Goal: Transaction & Acquisition: Purchase product/service

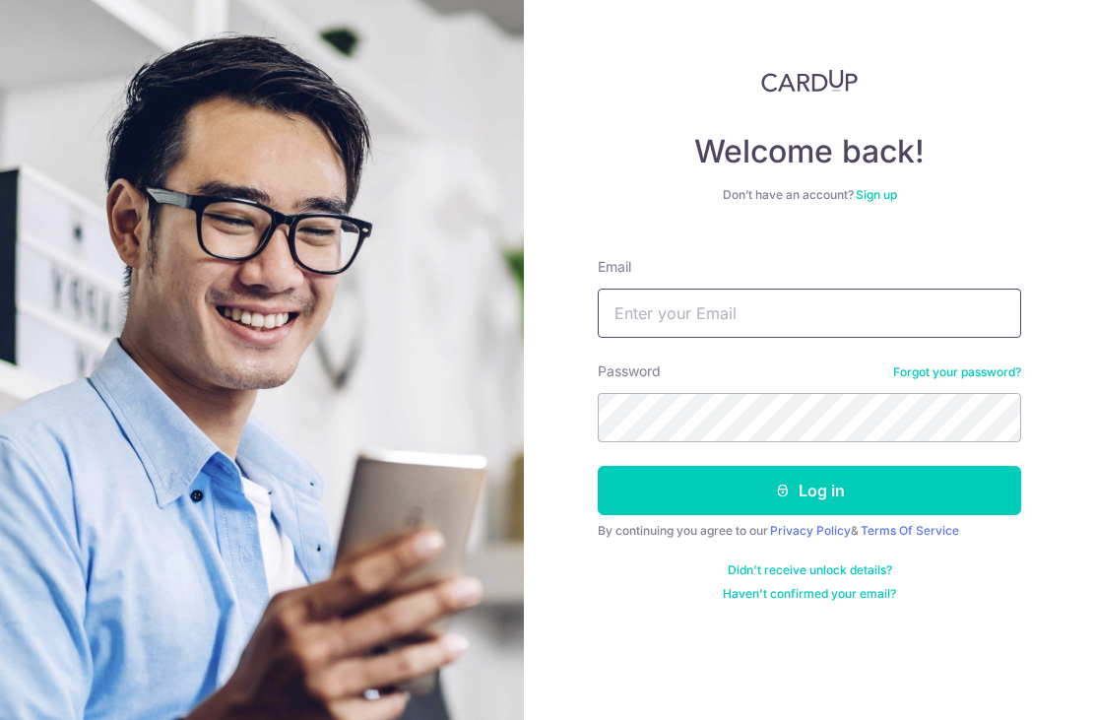
click at [933, 303] on input "Email" at bounding box center [810, 313] width 424 height 49
type input "Low.chenghuei@gmail.com"
click at [810, 491] on button "Log in" at bounding box center [810, 490] width 424 height 49
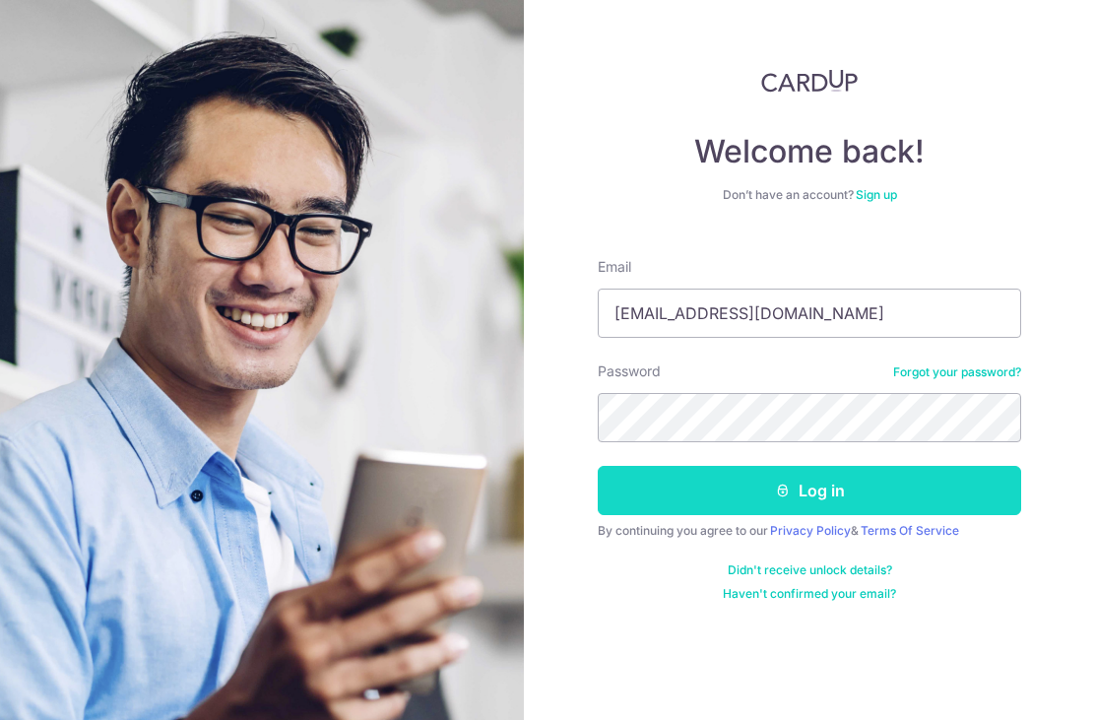
click at [934, 488] on button "Log in" at bounding box center [810, 490] width 424 height 49
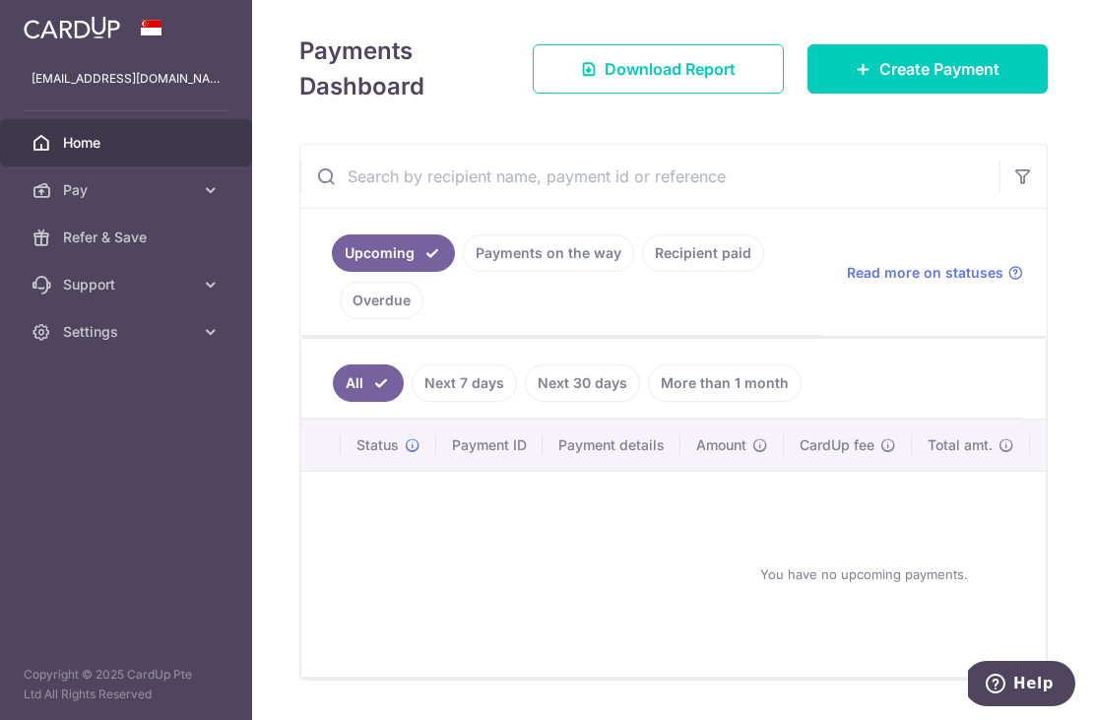
click at [648, 401] on link "More than 1 month" at bounding box center [725, 382] width 154 height 37
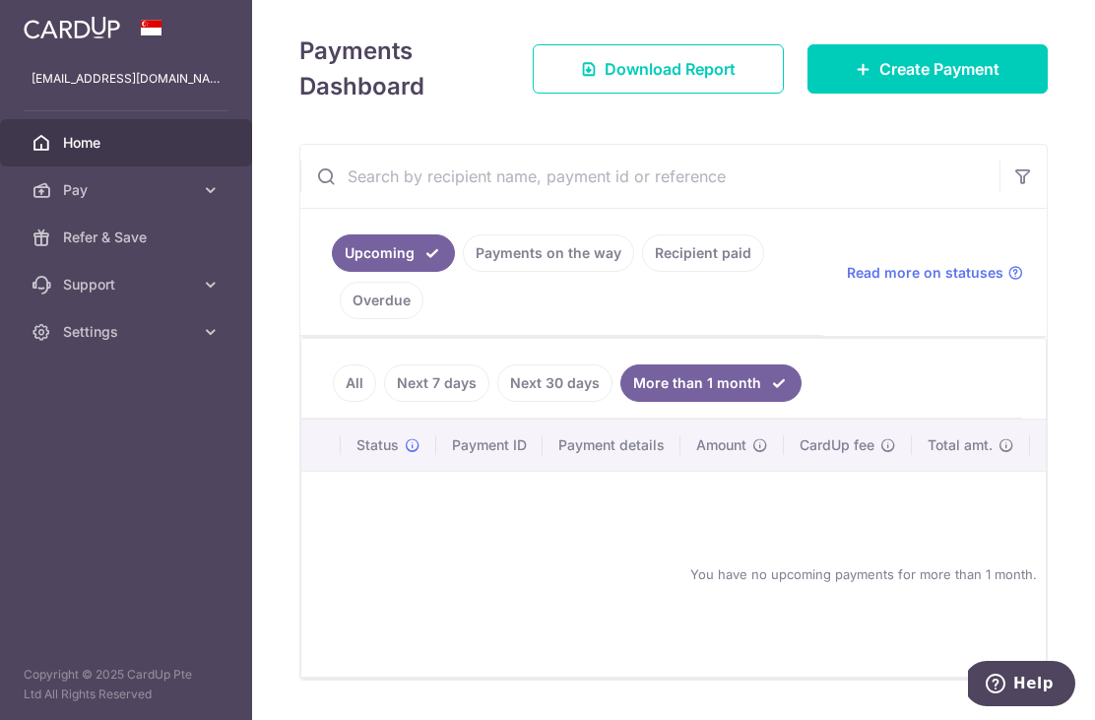
click at [497, 402] on link "Next 30 days" at bounding box center [554, 382] width 115 height 37
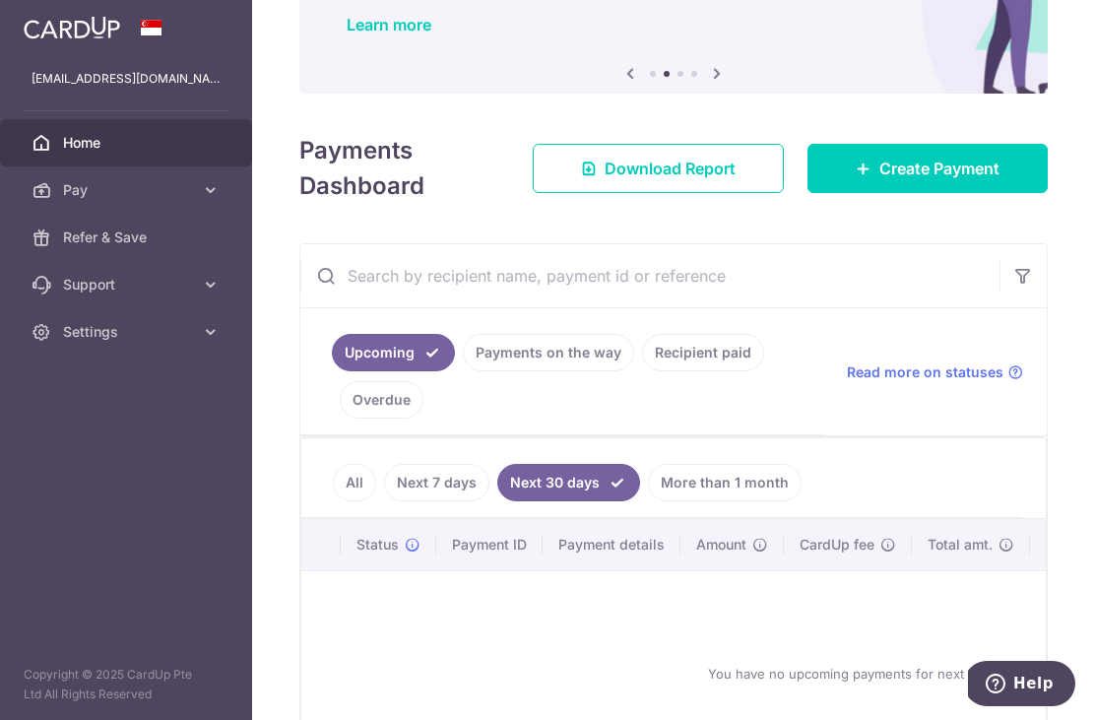
click at [333, 487] on link "All" at bounding box center [354, 482] width 43 height 37
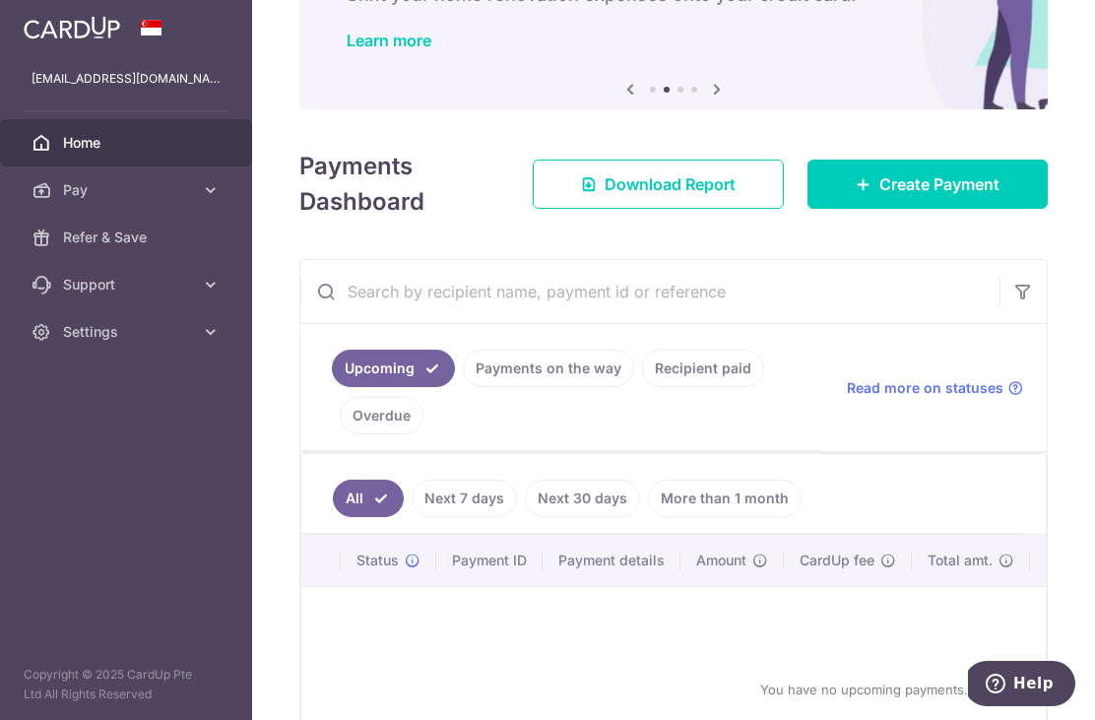
scroll to position [152, 0]
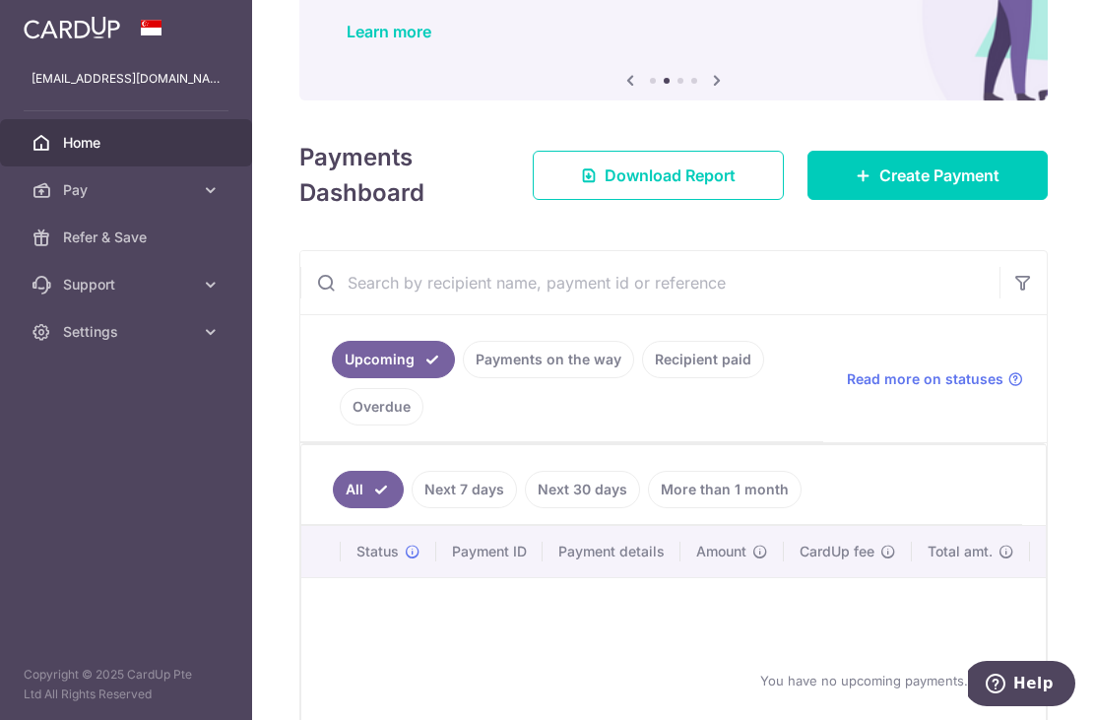
click at [642, 378] on link "Recipient paid" at bounding box center [703, 359] width 122 height 37
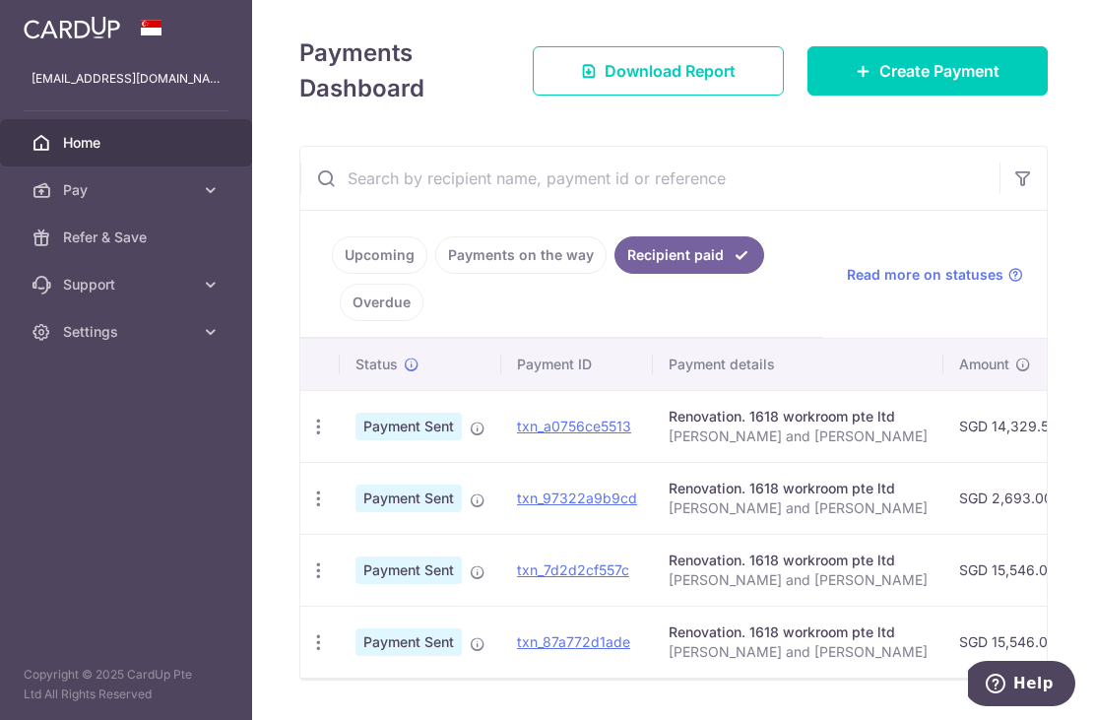
scroll to position [0, 0]
click at [308, 434] on icon "button" at bounding box center [318, 427] width 21 height 21
click at [313, 435] on div at bounding box center [547, 360] width 1095 height 720
click at [517, 434] on link "txn_a0756ce5513" at bounding box center [574, 426] width 114 height 17
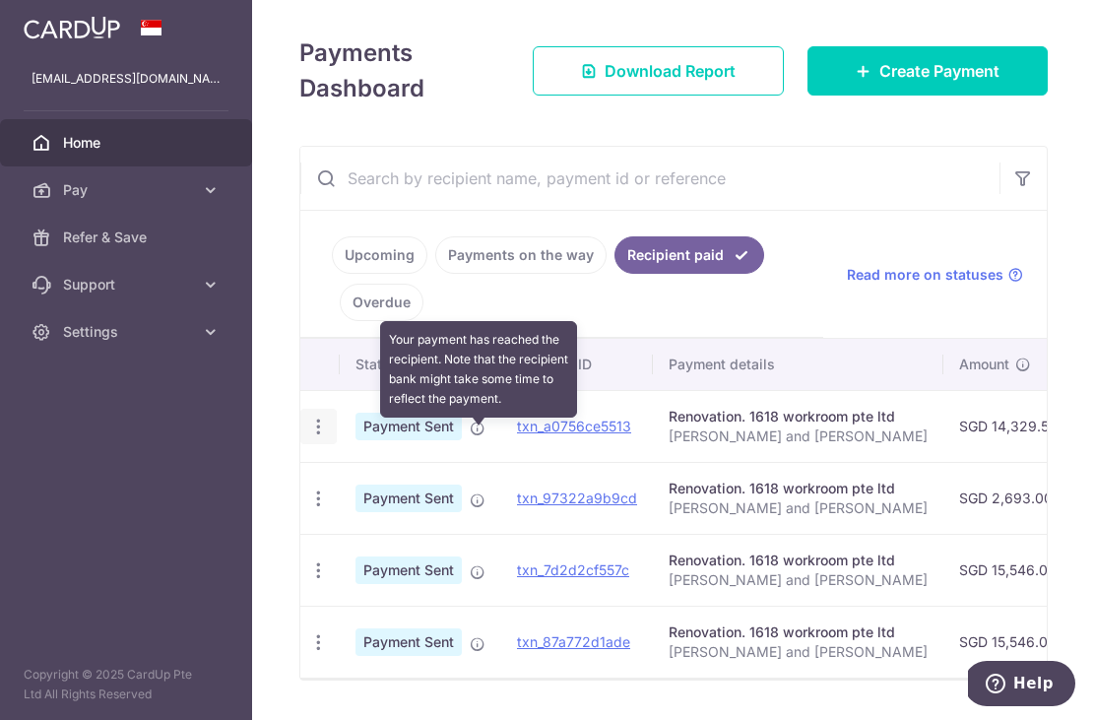
click at [470, 432] on icon at bounding box center [478, 429] width 16 height 16
click at [308, 437] on icon "button" at bounding box center [318, 427] width 21 height 21
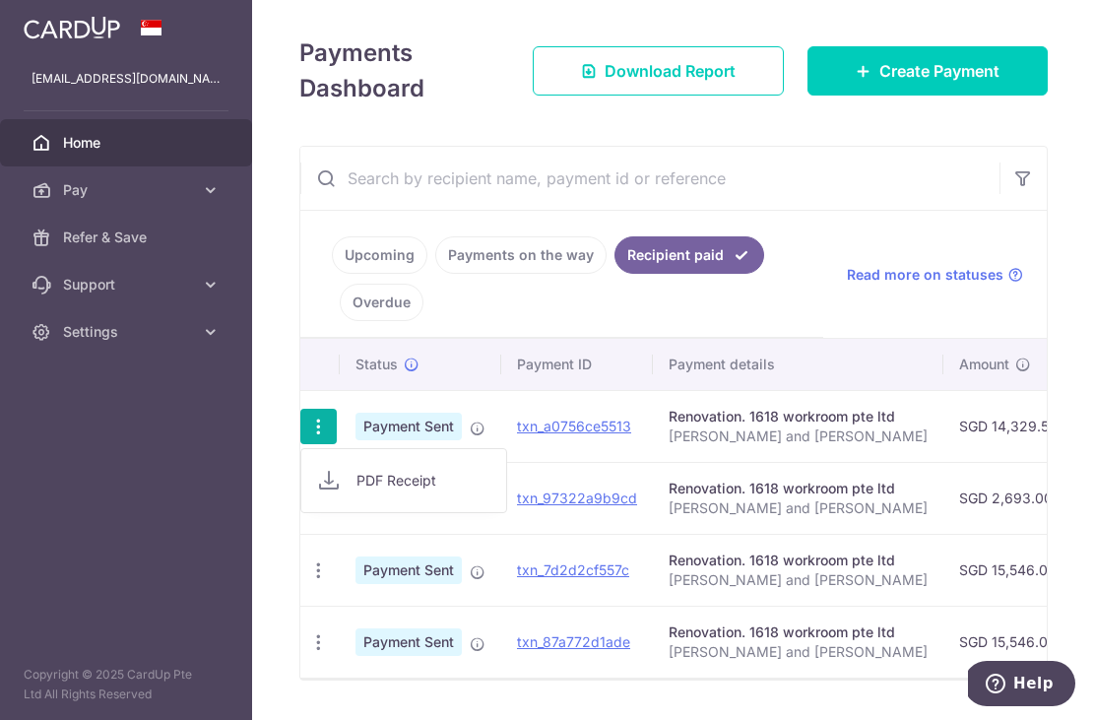
click at [357, 491] on span "PDF Receipt" at bounding box center [424, 481] width 134 height 20
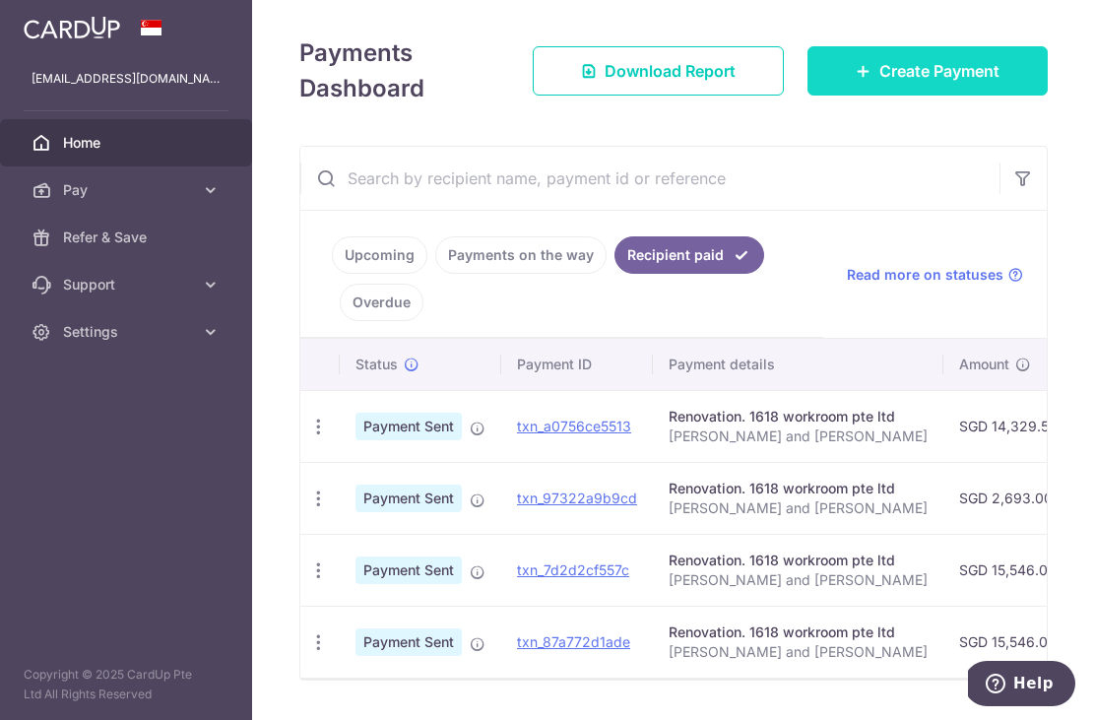
click at [978, 83] on span "Create Payment" at bounding box center [940, 71] width 120 height 24
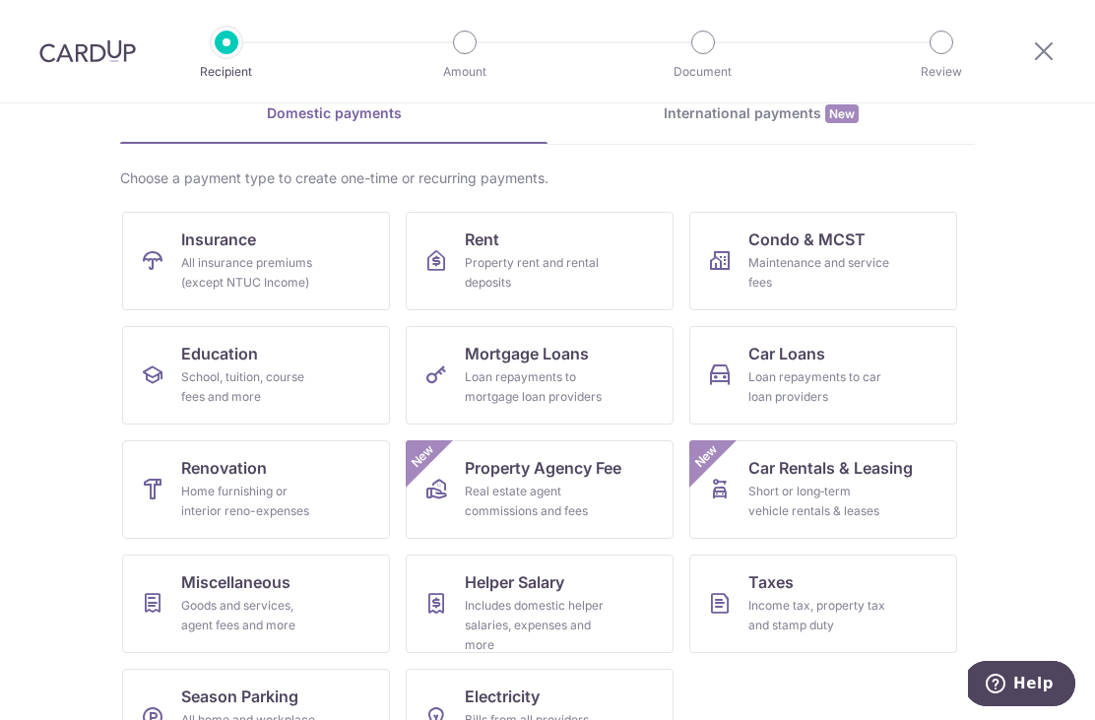
scroll to position [98, 0]
click at [210, 497] on div "Home furnishing or interior reno-expenses" at bounding box center [252, 502] width 142 height 39
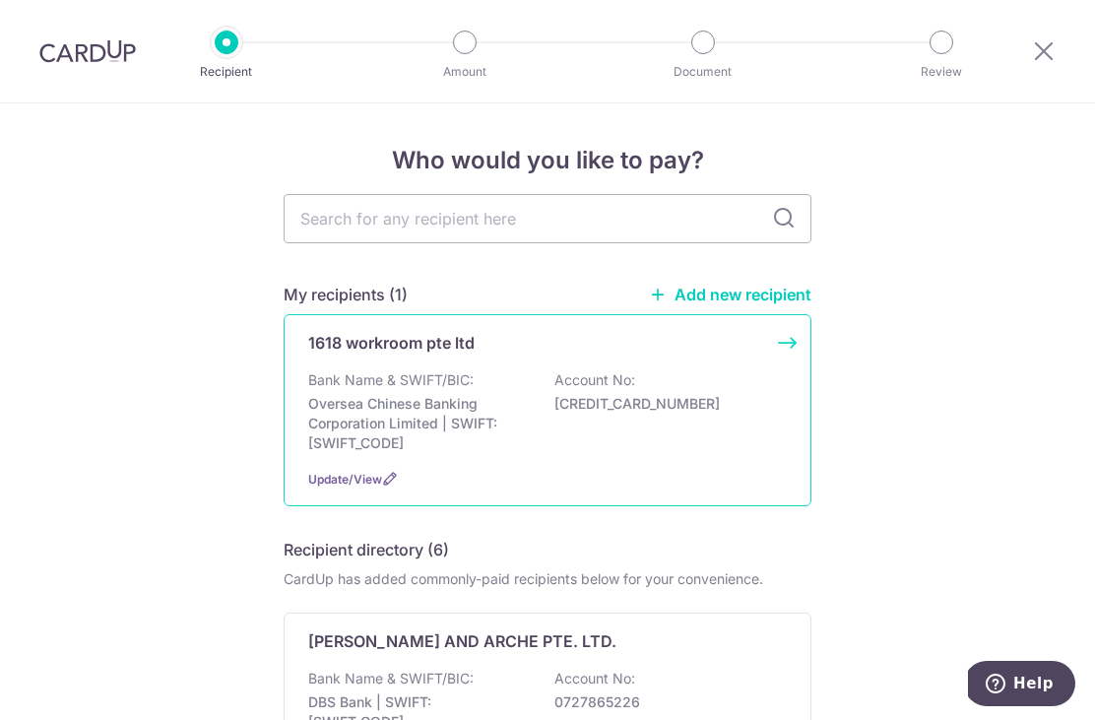
click at [334, 406] on p "Oversea Chinese Banking Corporation Limited | SWIFT: OCBCSGSGXXX" at bounding box center [418, 423] width 221 height 59
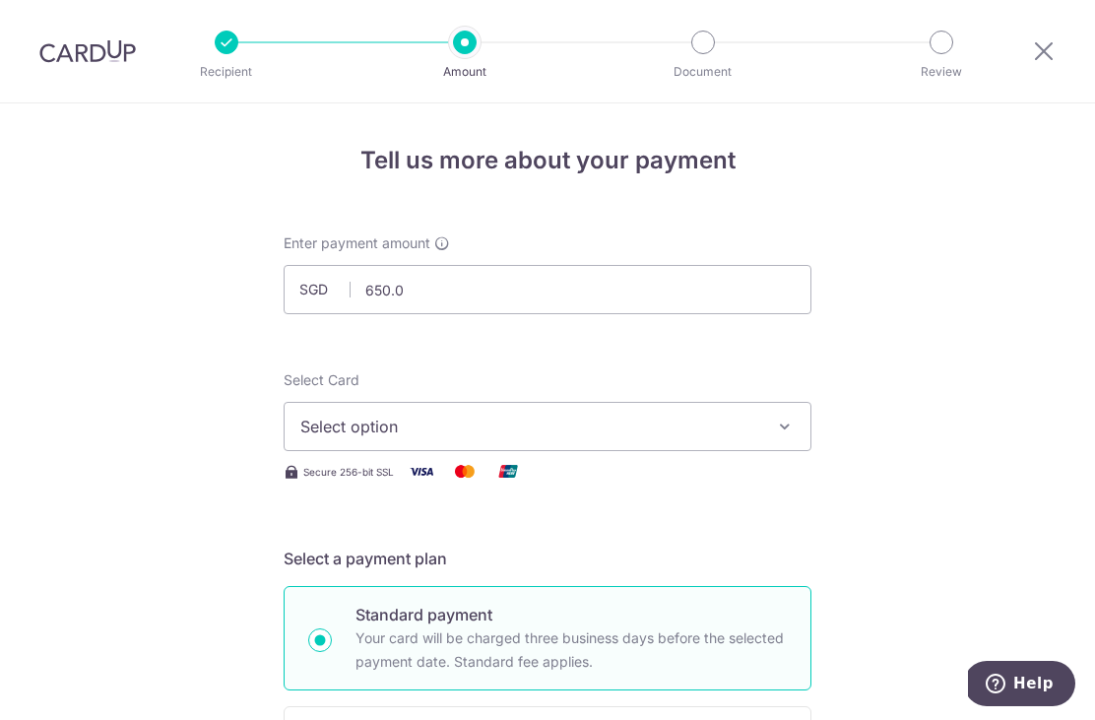
type input "650.00"
click at [700, 430] on span "Select option" at bounding box center [529, 427] width 459 height 24
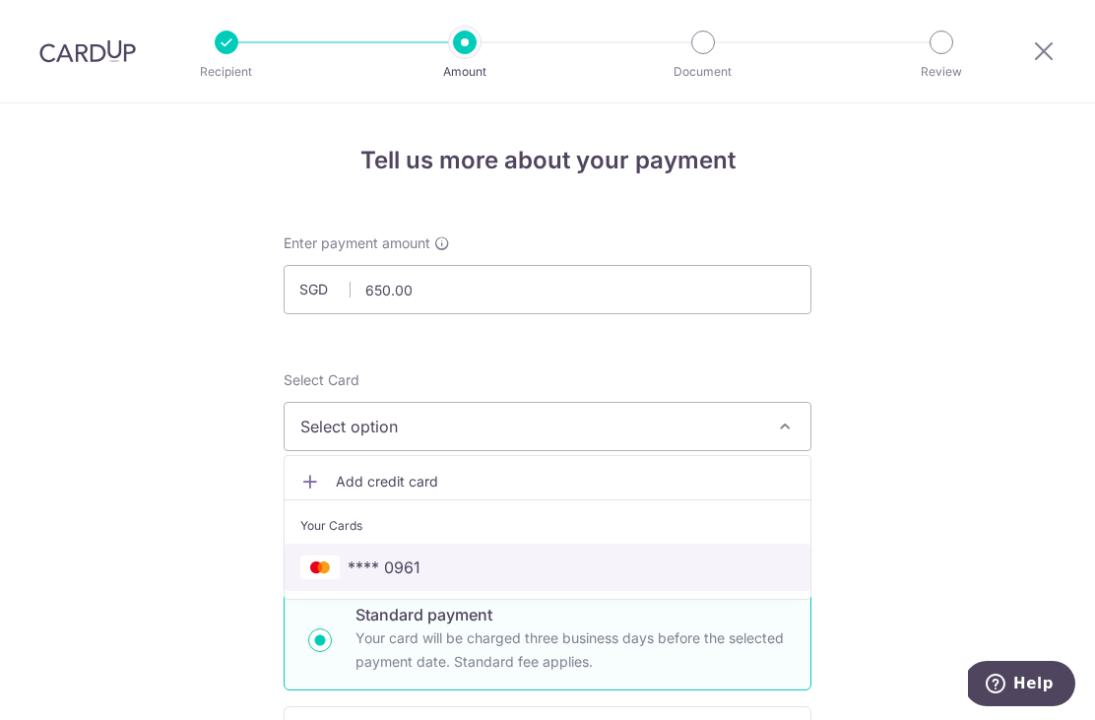
click at [562, 579] on span "**** 0961" at bounding box center [547, 568] width 495 height 24
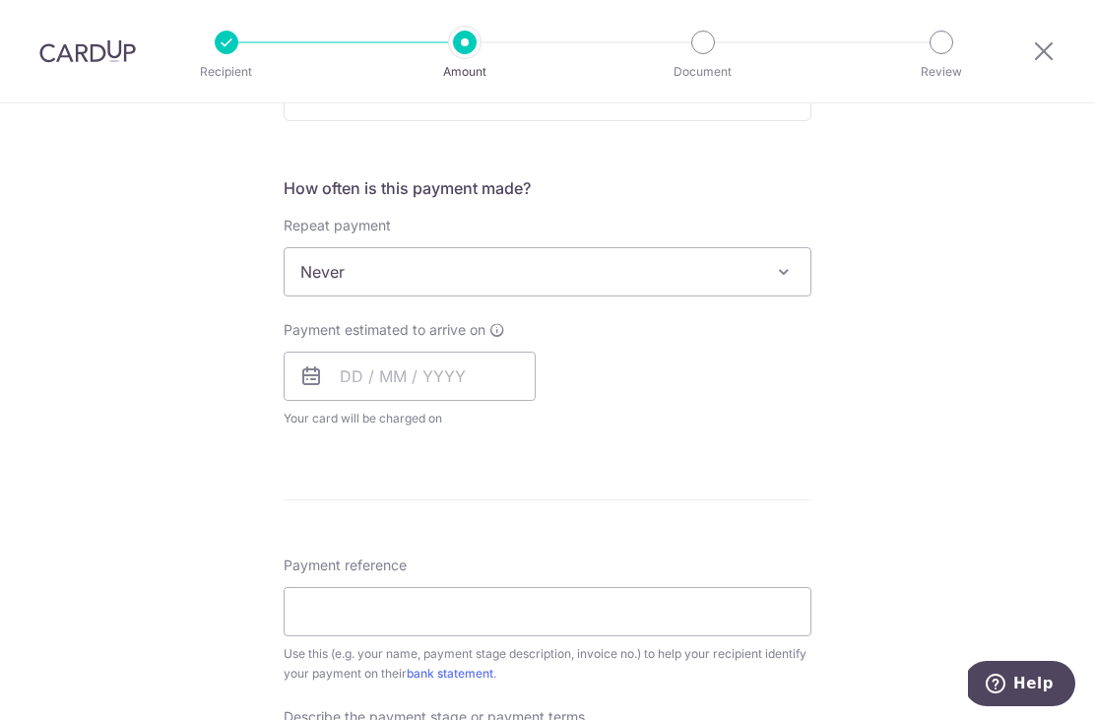
scroll to position [692, 0]
click at [343, 387] on input "text" at bounding box center [410, 374] width 252 height 49
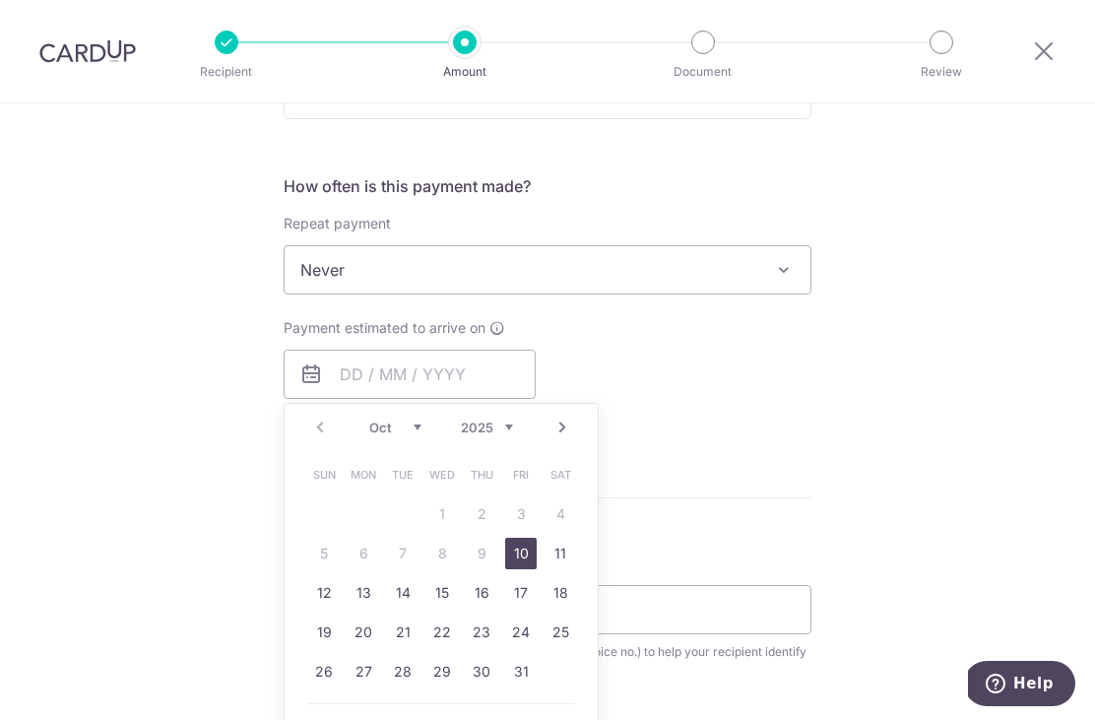
click at [521, 564] on link "10" at bounding box center [521, 554] width 32 height 32
type input "[DATE]"
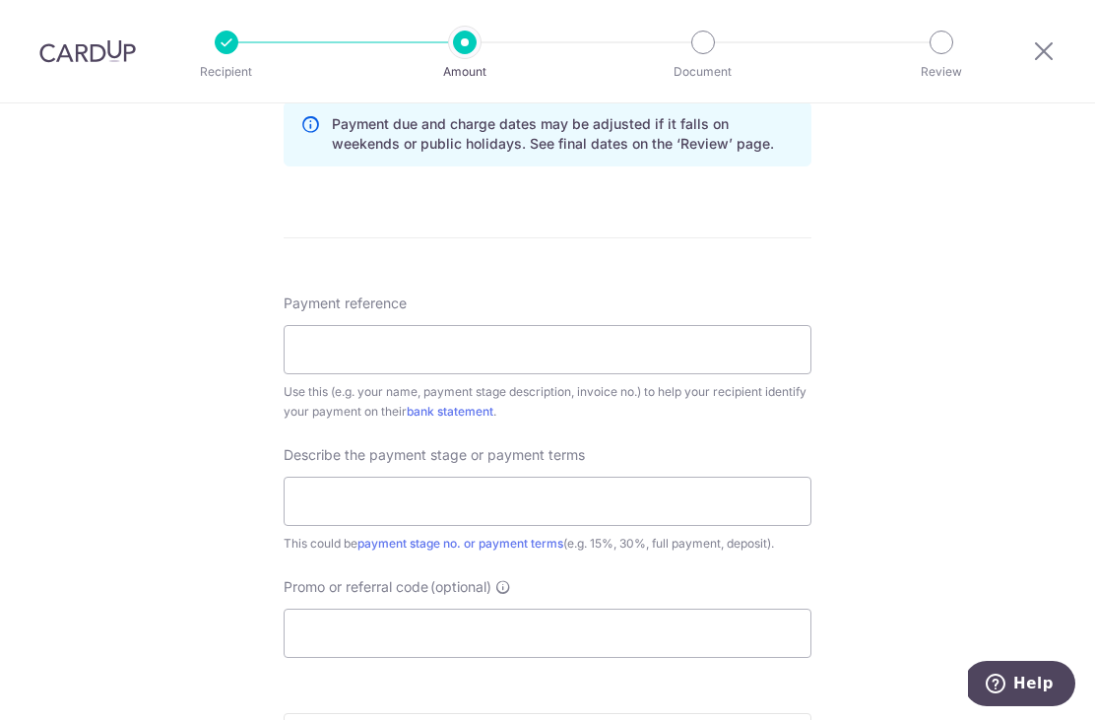
scroll to position [1039, 0]
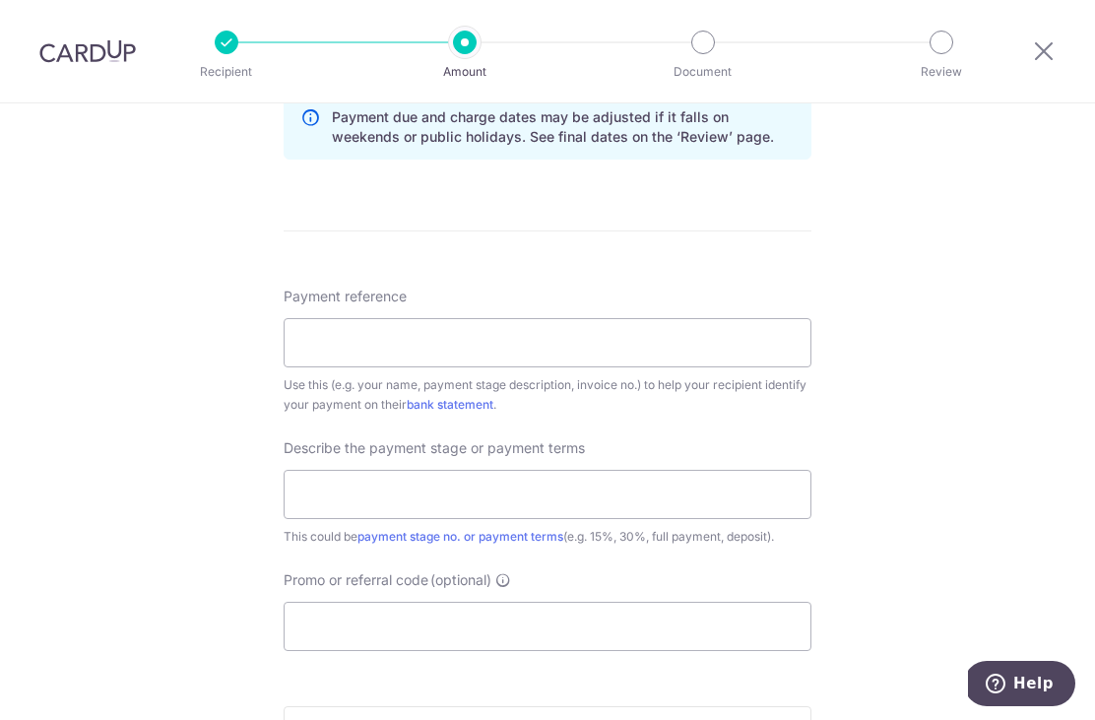
click at [755, 304] on div "Payment reference Use this (e.g. your name, payment stage description, invoice …" at bounding box center [548, 351] width 528 height 128
click at [716, 331] on input "Payment reference" at bounding box center [548, 342] width 528 height 49
click at [389, 345] on input "Chenghuei vo3" at bounding box center [548, 342] width 528 height 49
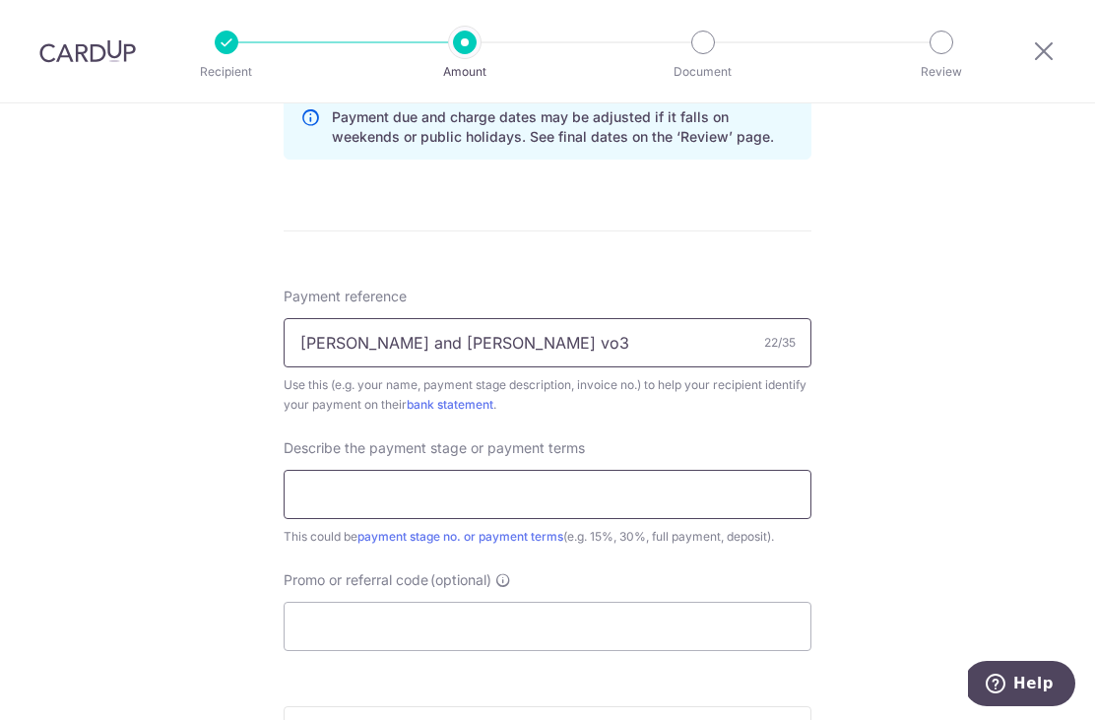
type input "[PERSON_NAME] and [PERSON_NAME] vo3"
click at [616, 480] on input "text" at bounding box center [548, 494] width 528 height 49
type input "Vo3"
click at [696, 619] on input "Promo or referral code (optional)" at bounding box center [548, 626] width 528 height 49
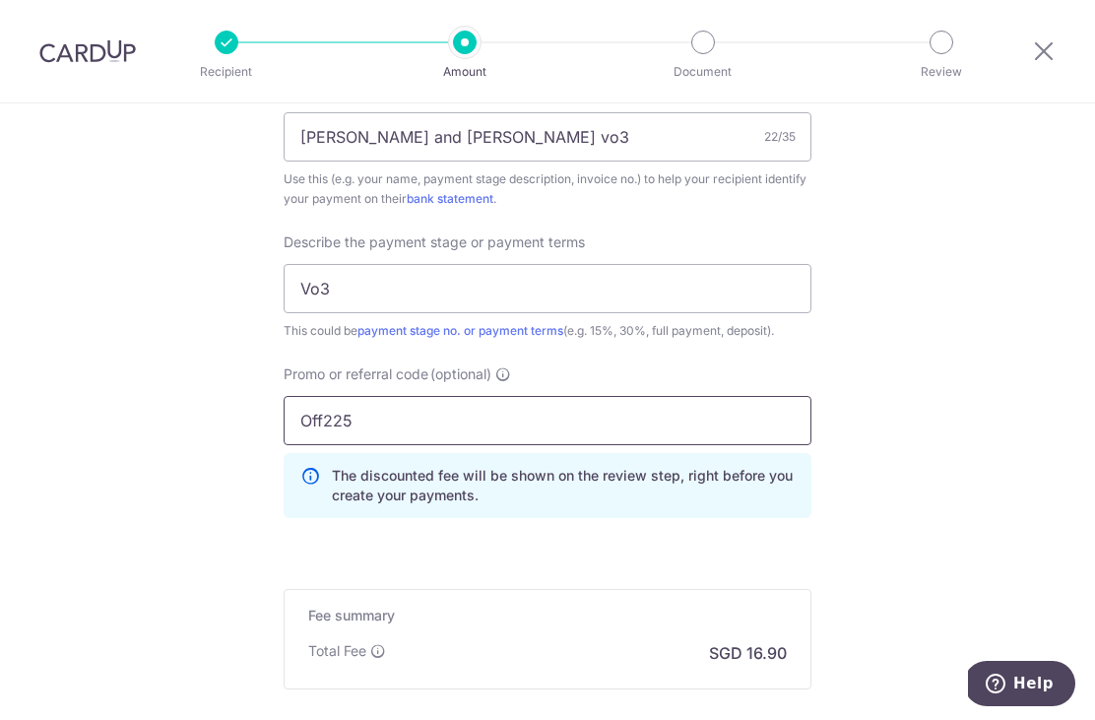
type input "Off225"
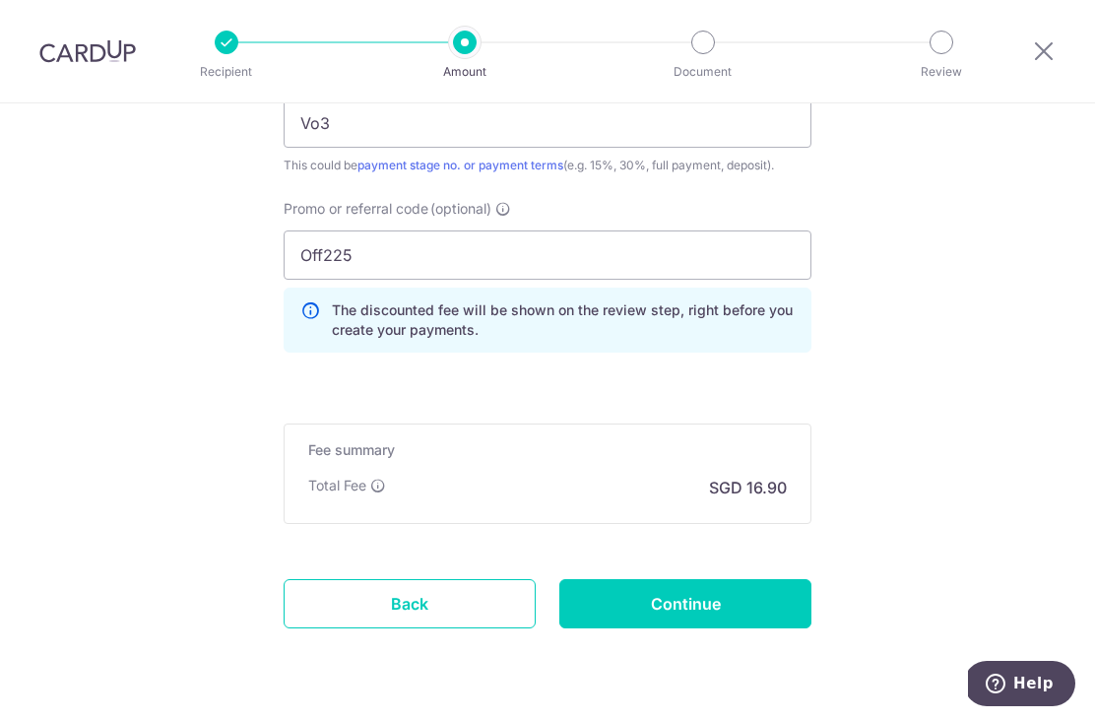
scroll to position [1411, 0]
click at [740, 252] on input "Off225" at bounding box center [548, 255] width 528 height 49
click at [767, 613] on input "Continue" at bounding box center [686, 603] width 252 height 49
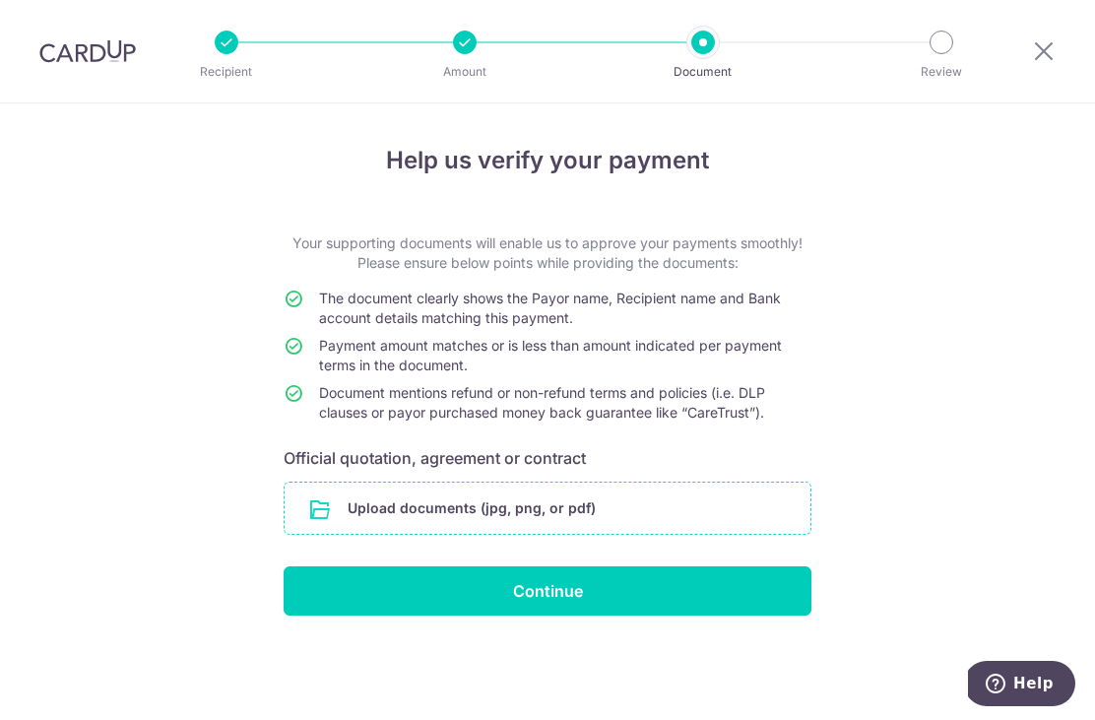
click at [744, 520] on input "file" at bounding box center [548, 508] width 526 height 51
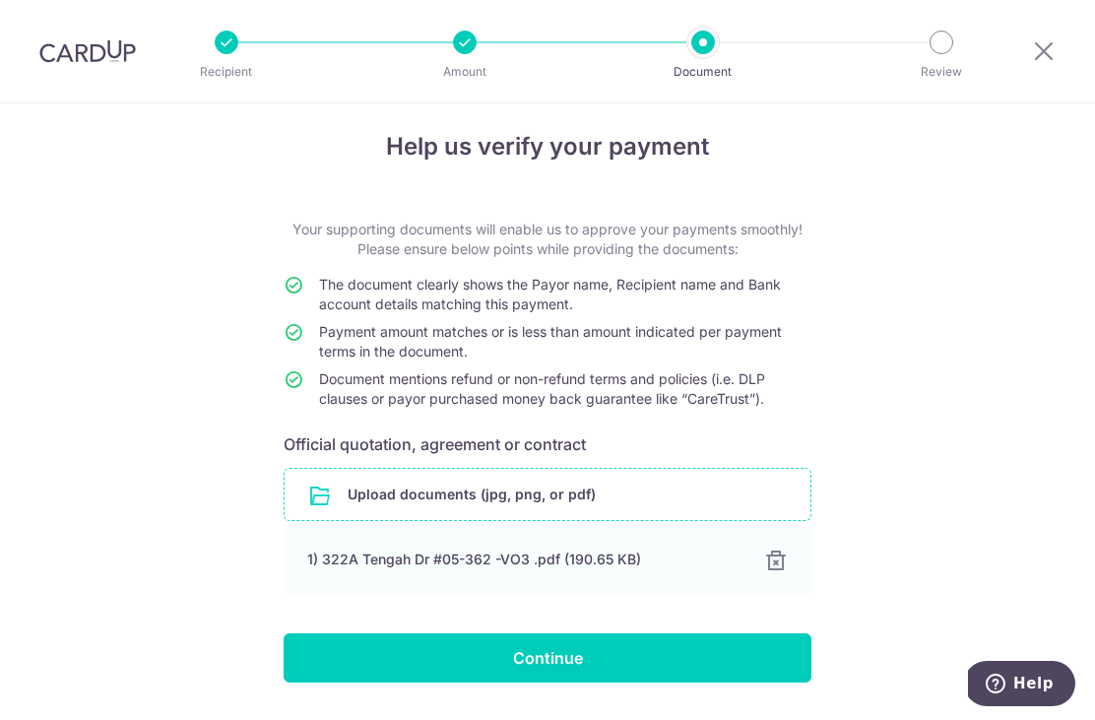
scroll to position [13, 0]
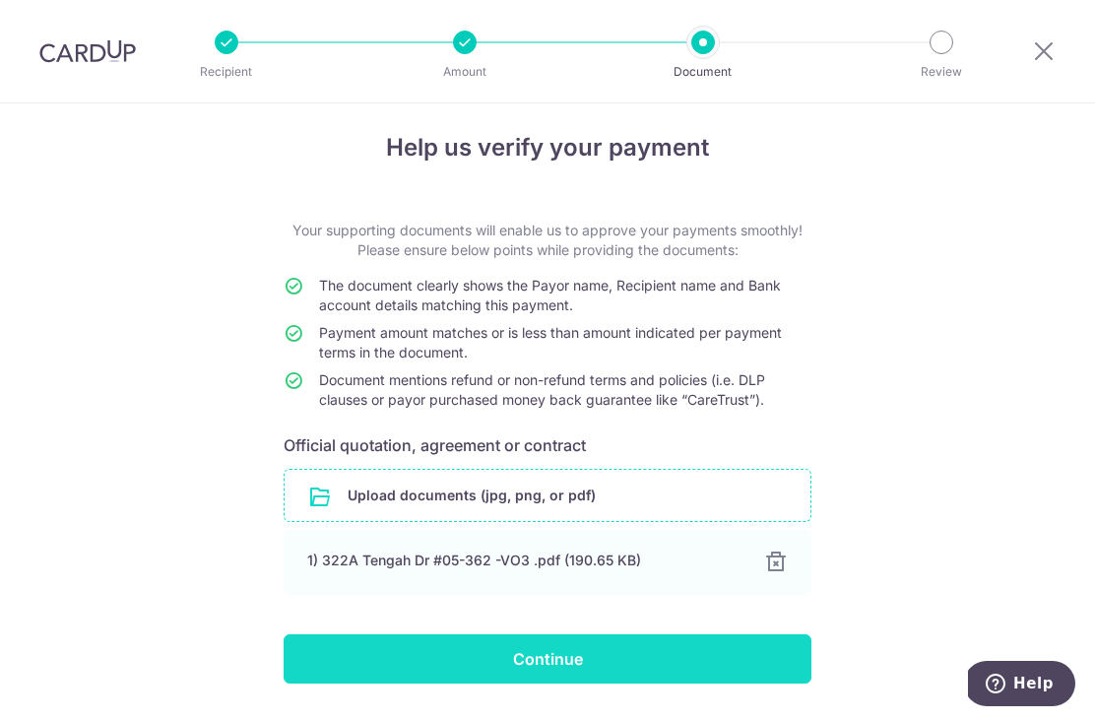
click at [619, 664] on input "Continue" at bounding box center [548, 658] width 528 height 49
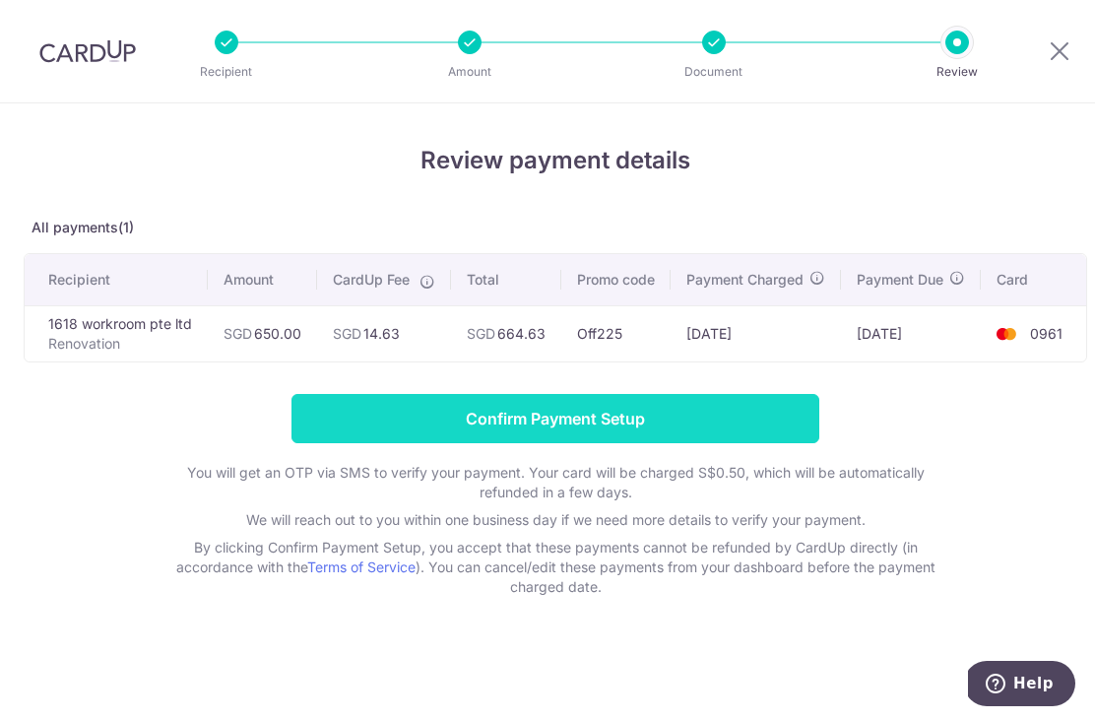
click at [709, 416] on input "Confirm Payment Setup" at bounding box center [556, 418] width 528 height 49
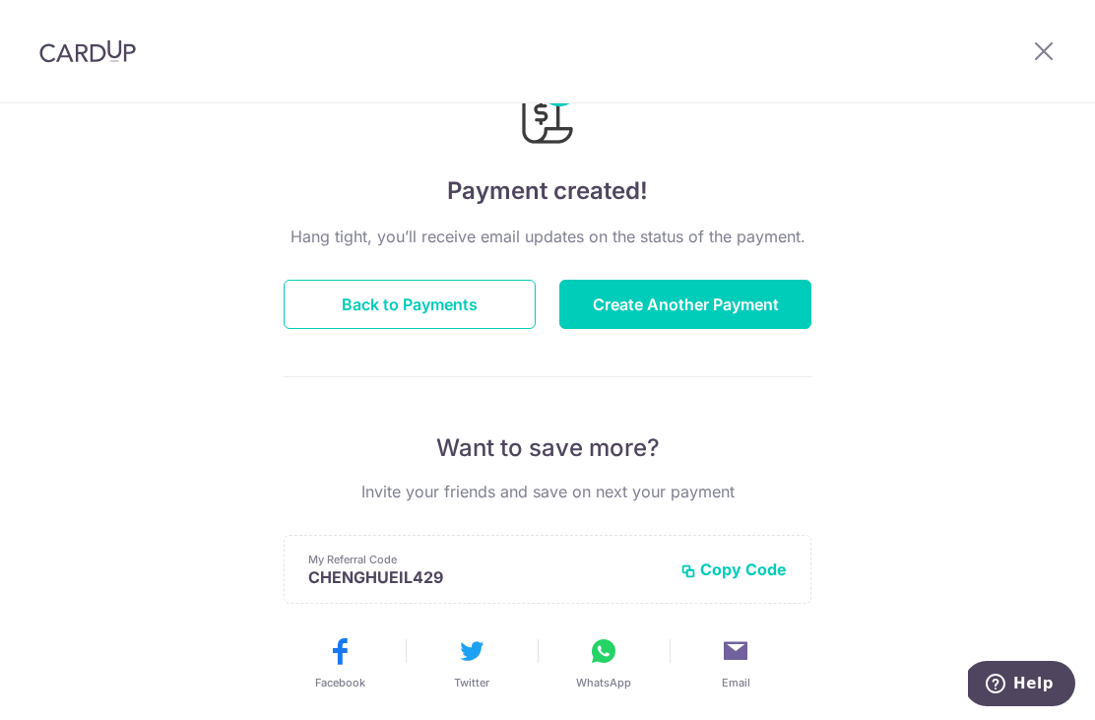
scroll to position [49, 0]
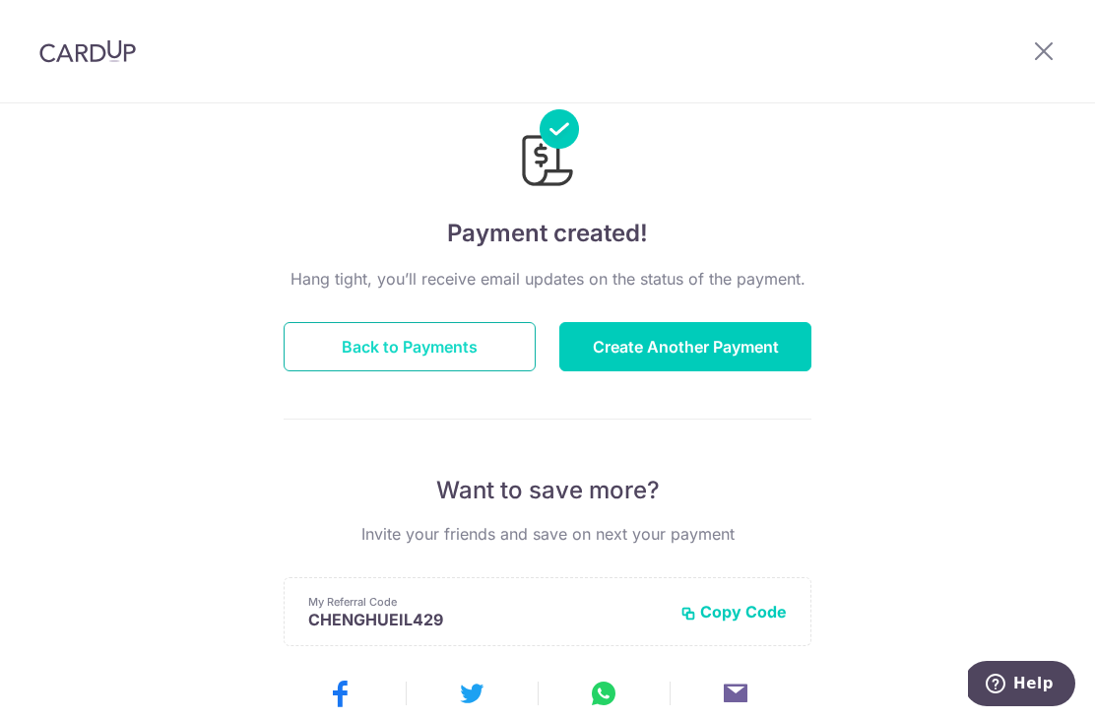
click at [373, 362] on button "Back to Payments" at bounding box center [410, 346] width 252 height 49
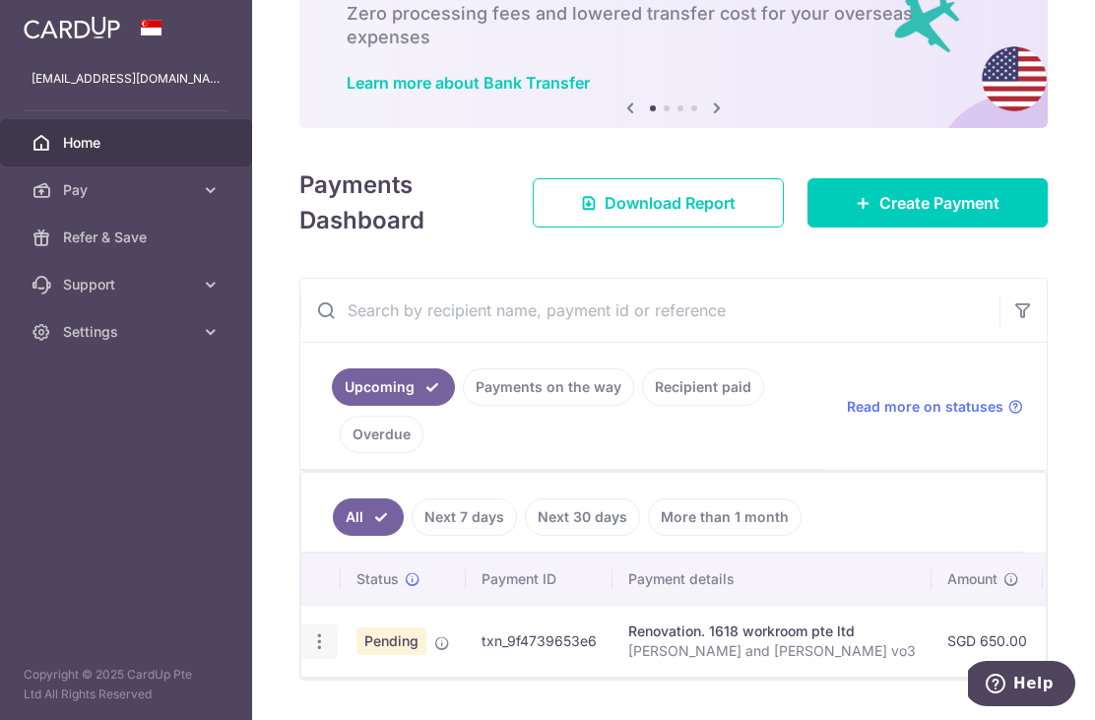
click at [309, 652] on icon "button" at bounding box center [319, 641] width 21 height 21
click at [1036, 457] on div at bounding box center [547, 360] width 1095 height 720
click at [301, 637] on div "Update payment Cancel payment Upload doc" at bounding box center [319, 642] width 36 height 36
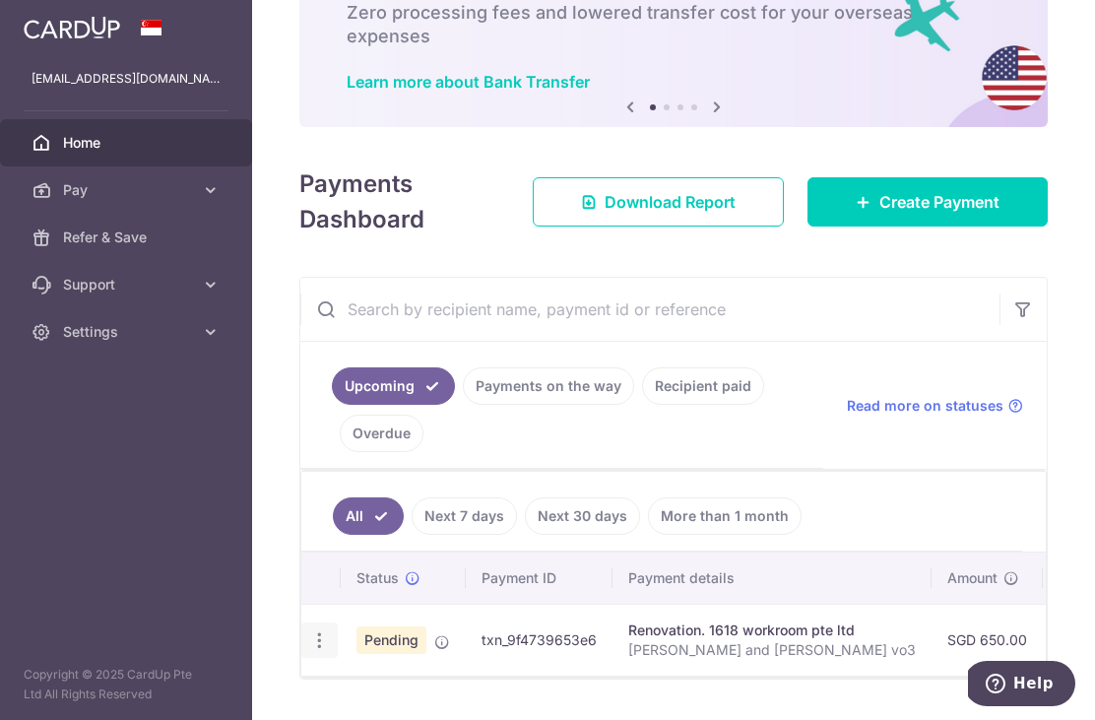
scroll to position [124, 0]
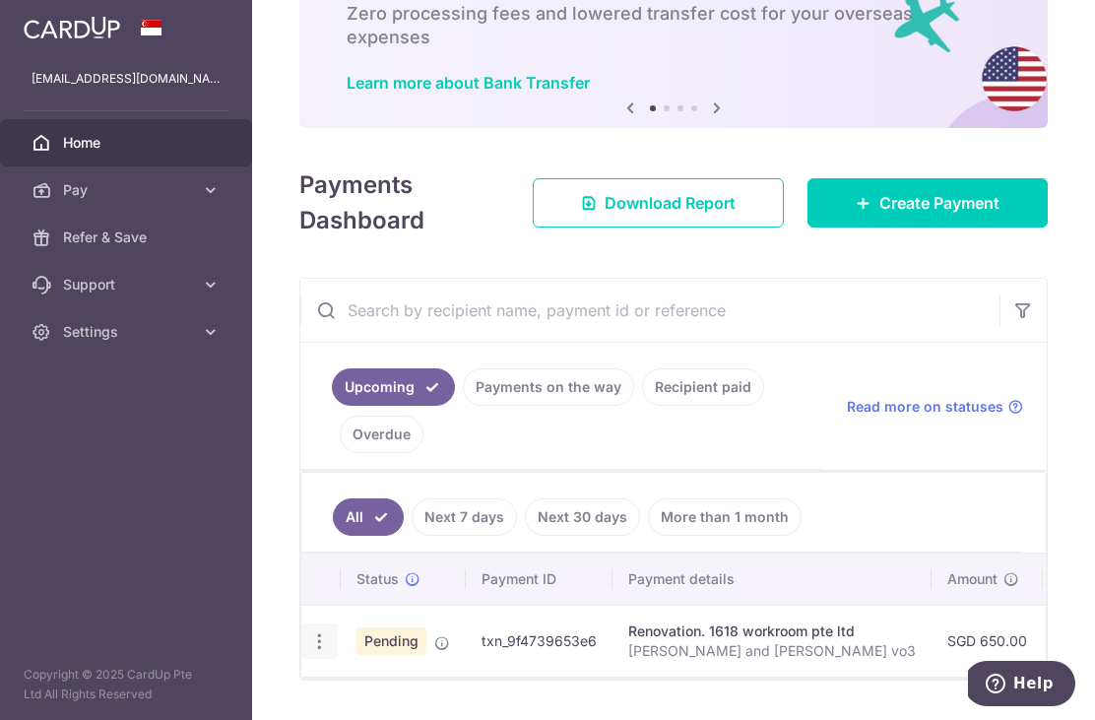
click at [309, 647] on icon "button" at bounding box center [319, 641] width 21 height 21
click at [978, 599] on div at bounding box center [547, 360] width 1095 height 720
click at [466, 643] on td "txn_9f4739653e6" at bounding box center [539, 641] width 147 height 72
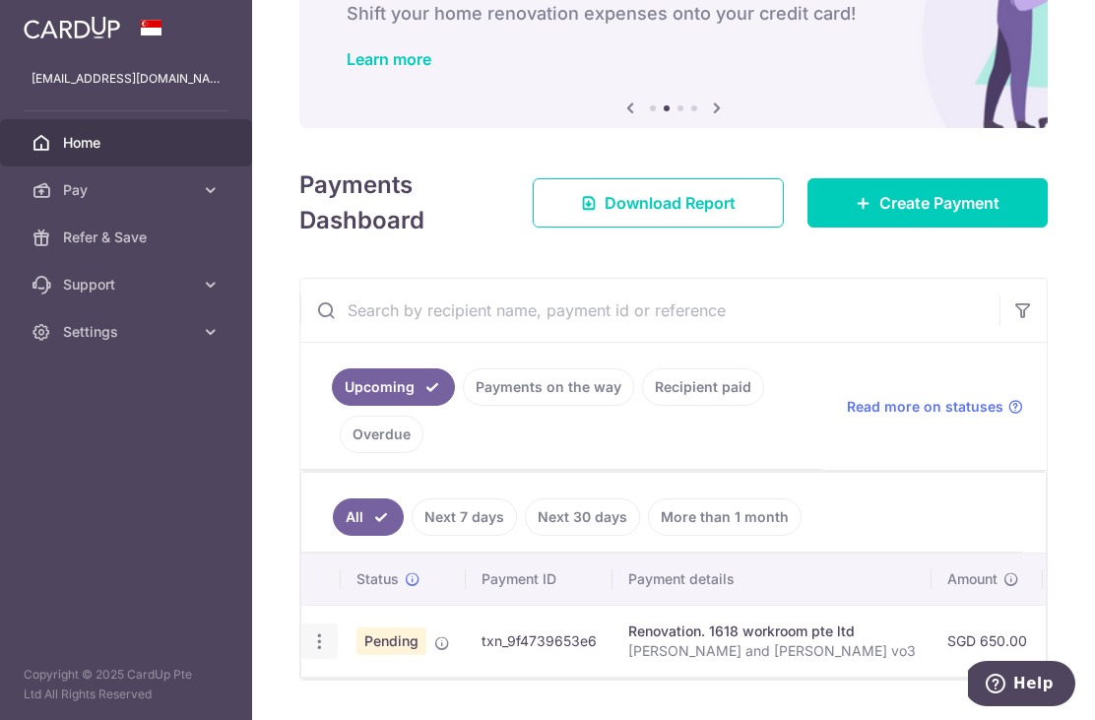
scroll to position [0, 0]
click at [655, 228] on link "Download Report" at bounding box center [658, 202] width 251 height 49
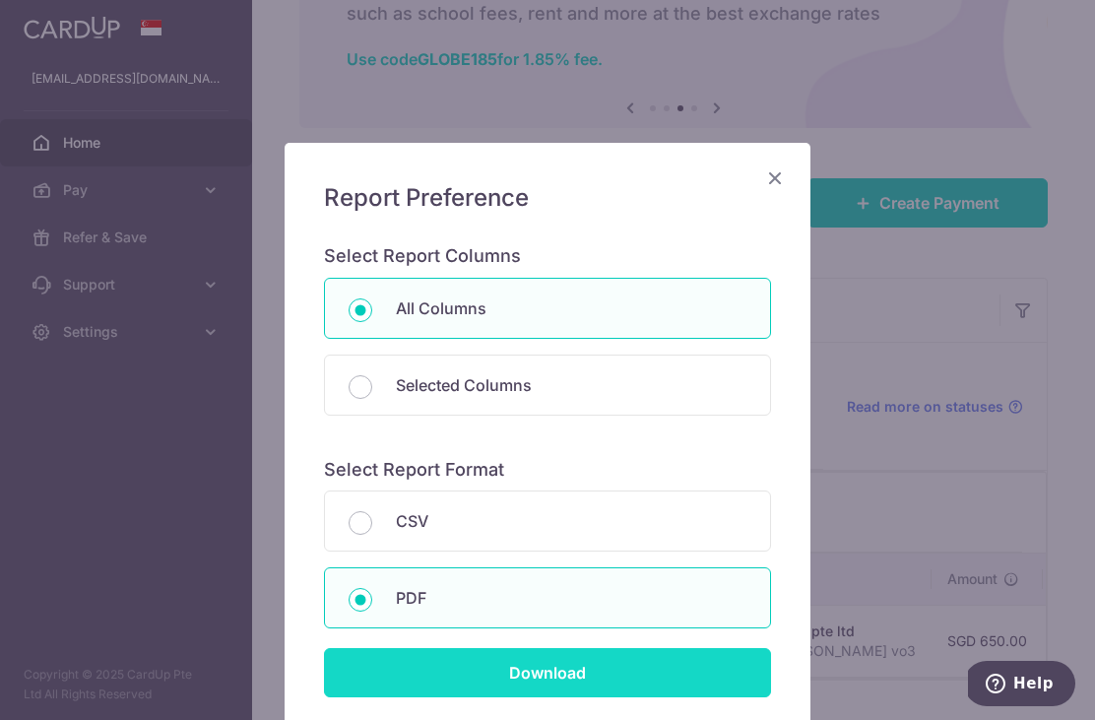
click at [724, 664] on input "Download" at bounding box center [547, 672] width 447 height 49
